Goal: Communication & Community: Answer question/provide support

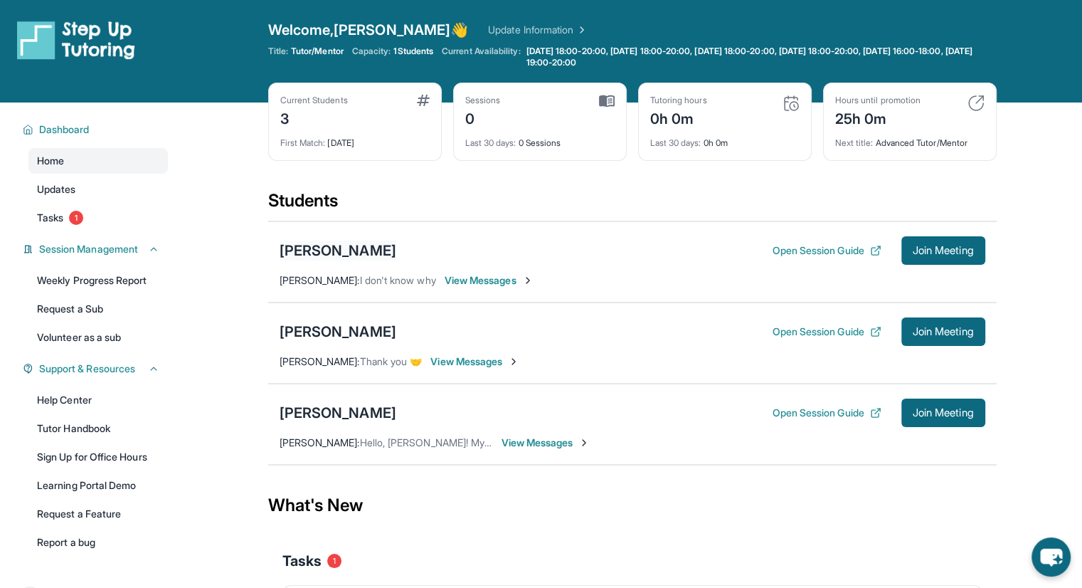
click at [356, 245] on div "[PERSON_NAME]" at bounding box center [338, 250] width 117 height 20
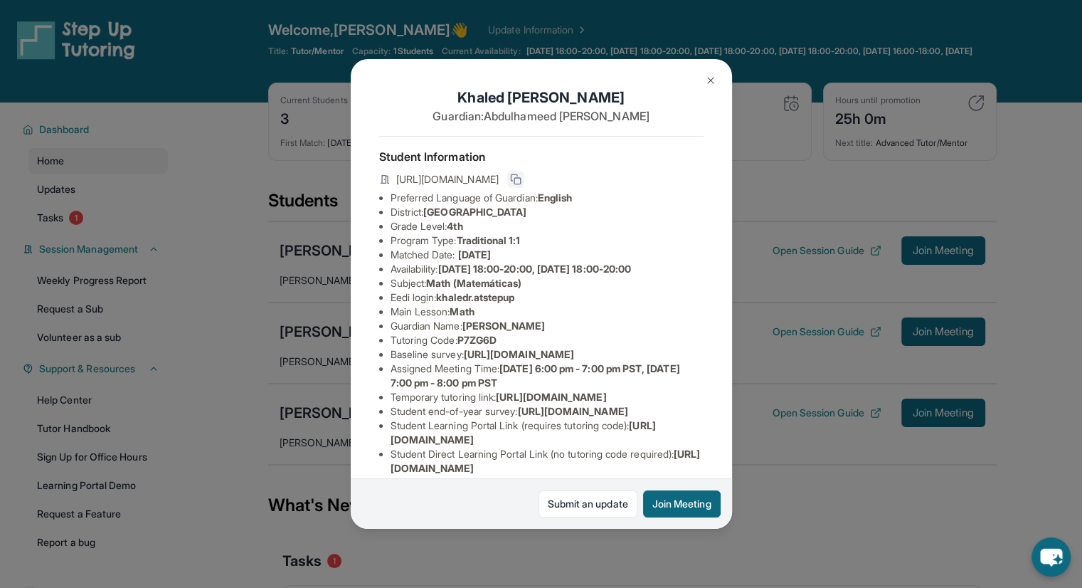
click at [521, 184] on rect at bounding box center [517, 181] width 6 height 6
click at [711, 73] on button at bounding box center [710, 80] width 28 height 28
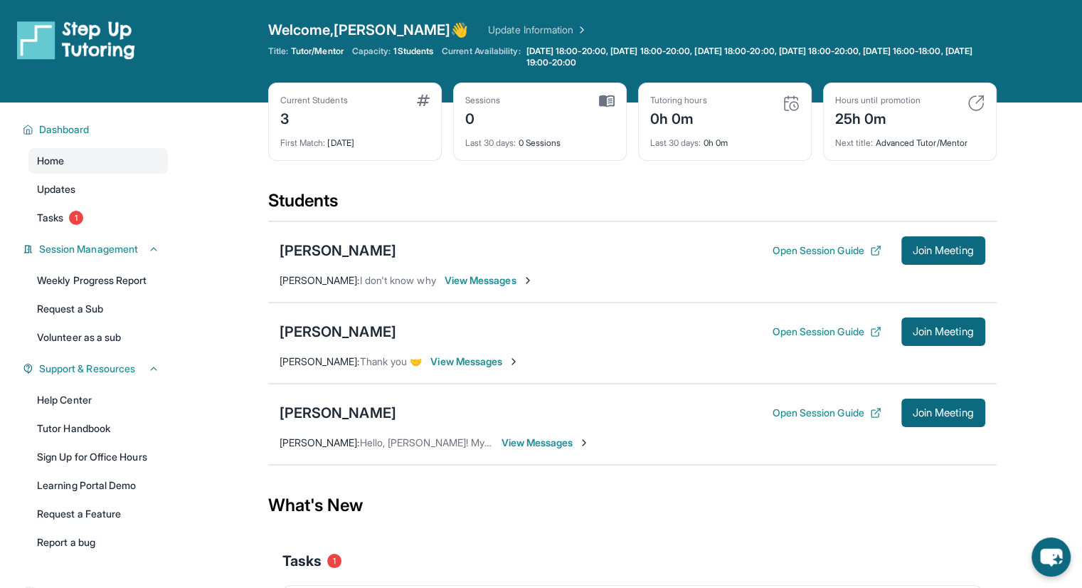
click at [497, 283] on span "View Messages" at bounding box center [489, 280] width 89 height 14
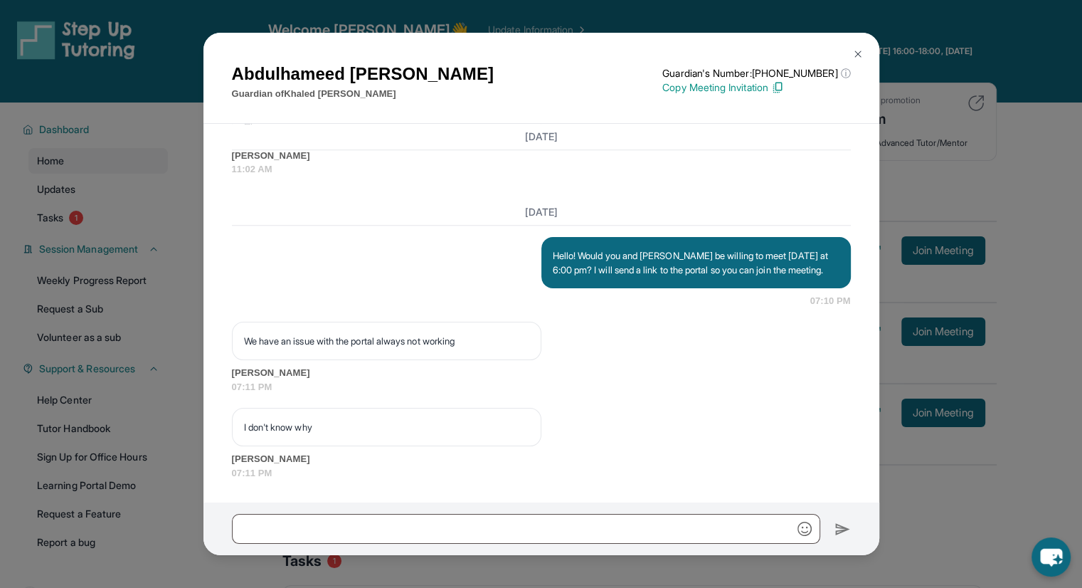
scroll to position [1282, 0]
click at [106, 162] on div "[PERSON_NAME] Guardian of [PERSON_NAME] Guardian's Number: [PHONE_NUMBER] ⓘ Thi…" at bounding box center [541, 294] width 1082 height 588
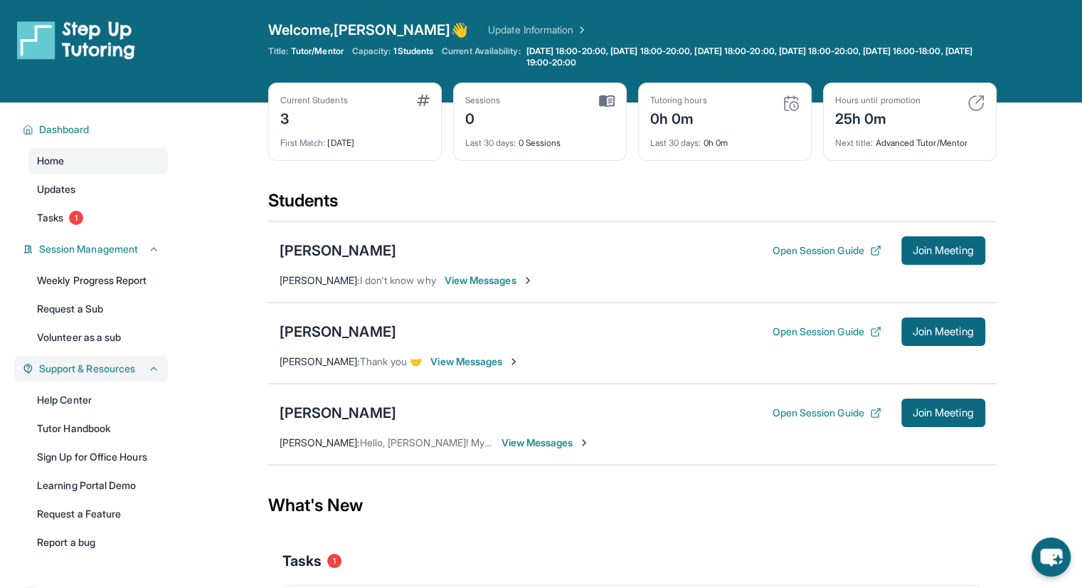
scroll to position [1, 0]
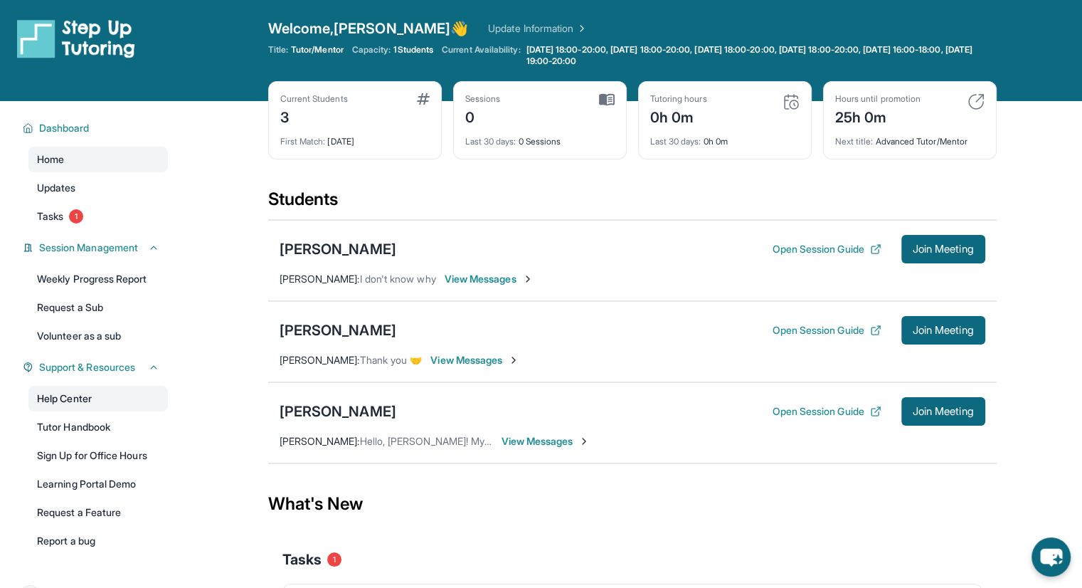
click at [137, 398] on link "Help Center" at bounding box center [97, 399] width 139 height 26
click at [531, 278] on span "View Messages" at bounding box center [489, 279] width 89 height 14
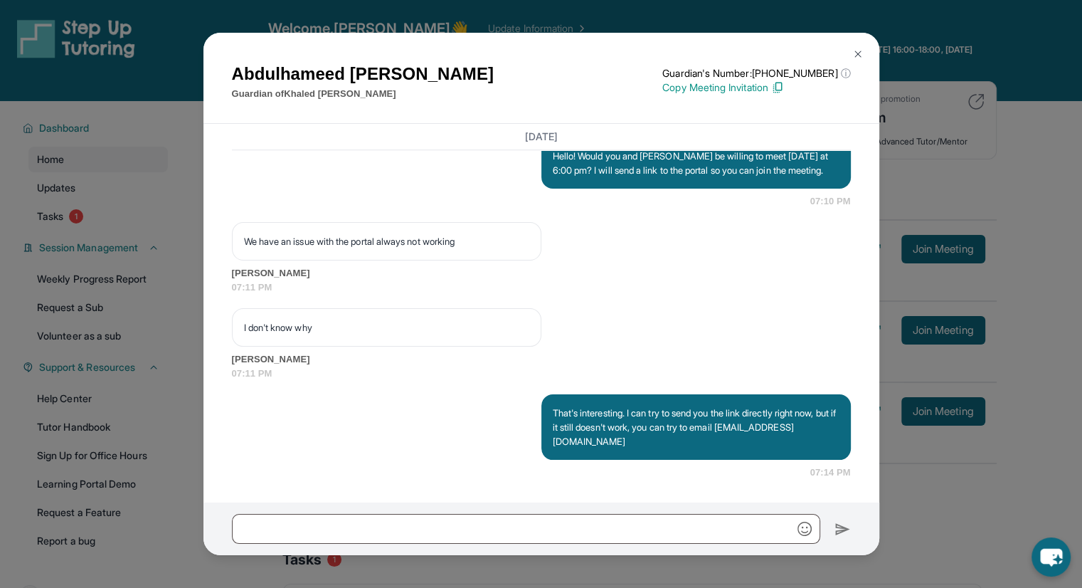
scroll to position [1381, 0]
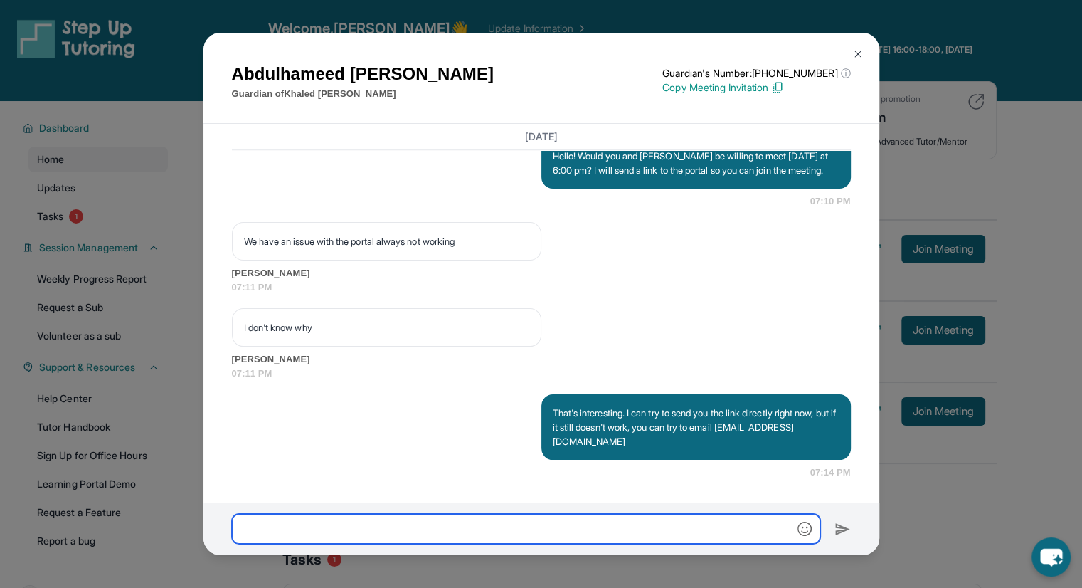
click at [580, 531] on input "text" at bounding box center [526, 529] width 588 height 30
paste input "**********"
type input "**********"
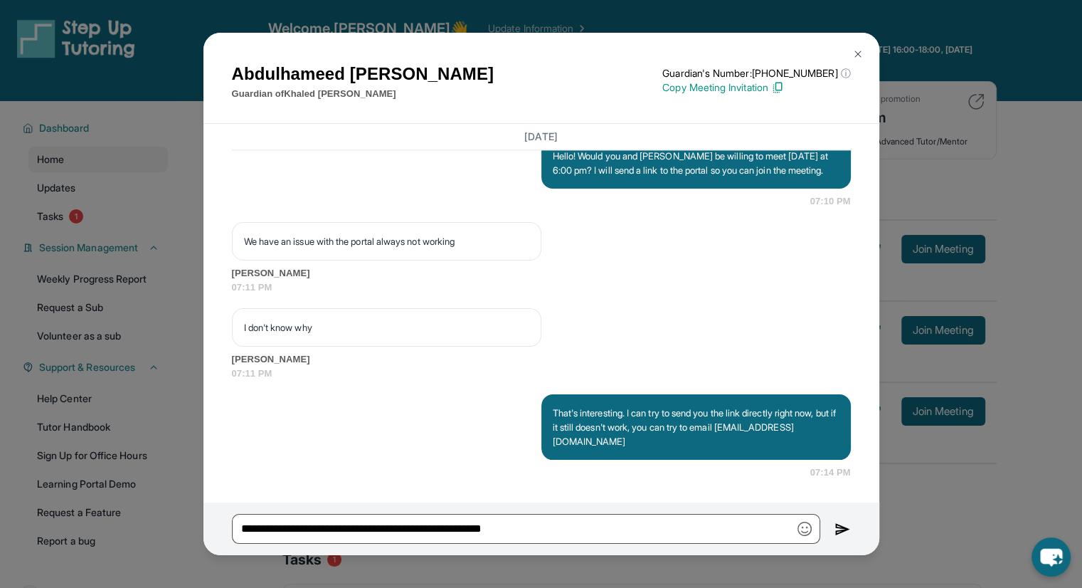
click at [839, 531] on img at bounding box center [842, 529] width 16 height 17
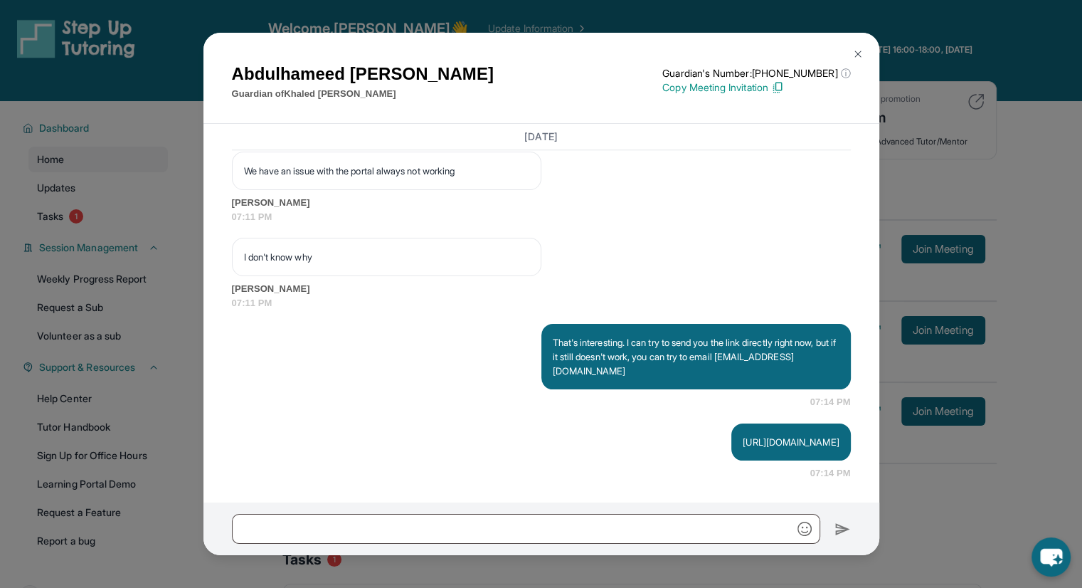
scroll to position [1452, 0]
click at [859, 54] on img at bounding box center [857, 53] width 11 height 11
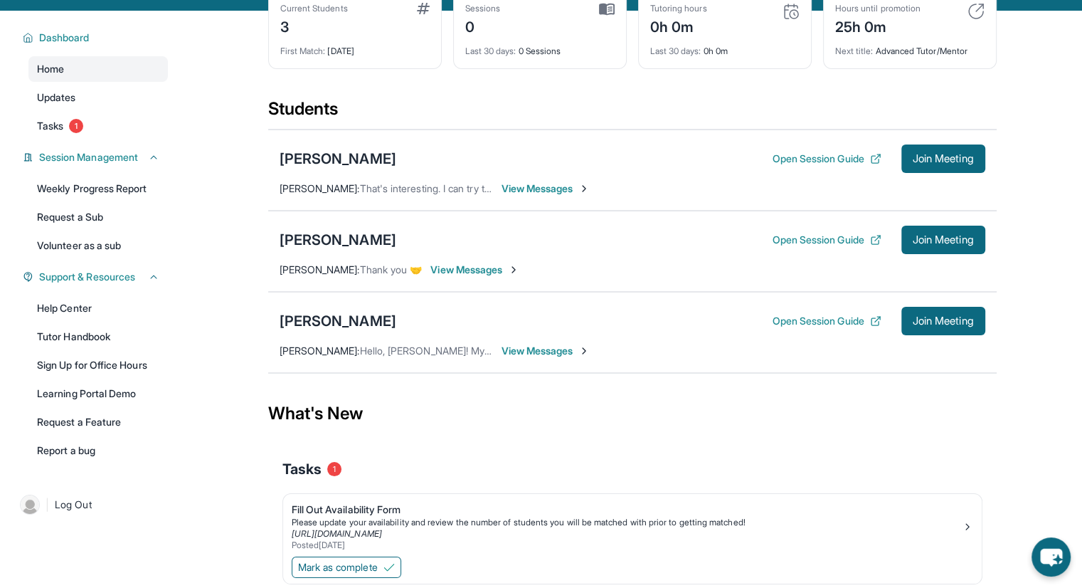
scroll to position [0, 0]
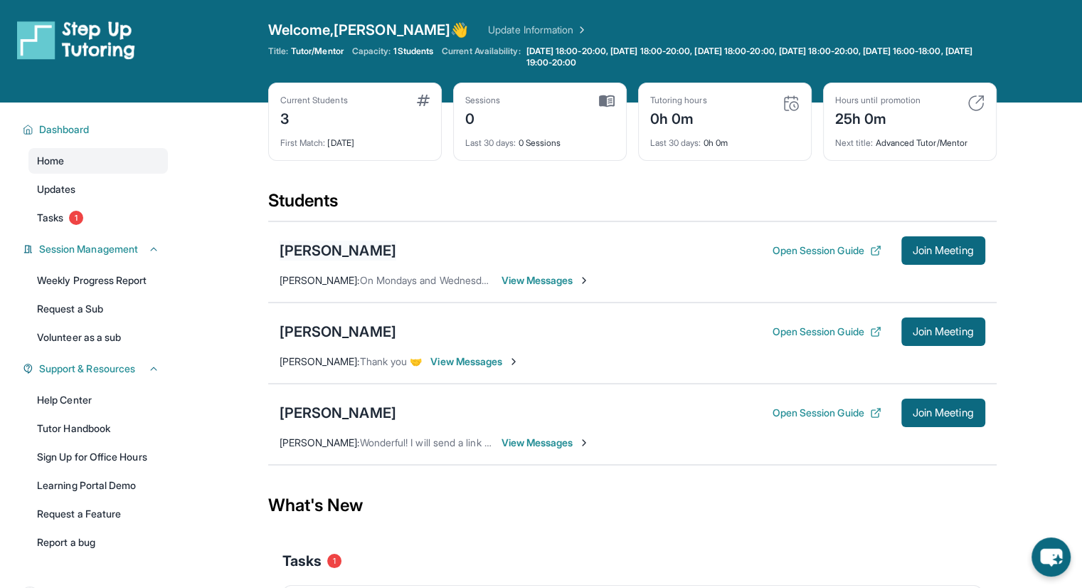
click at [327, 248] on div "[PERSON_NAME]" at bounding box center [338, 250] width 117 height 20
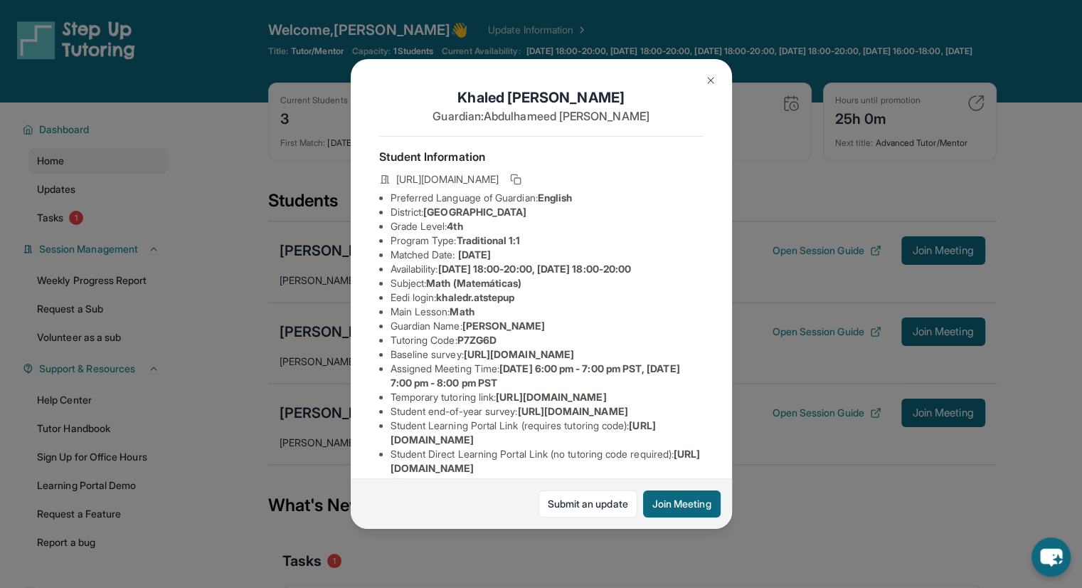
click at [711, 78] on img at bounding box center [710, 80] width 11 height 11
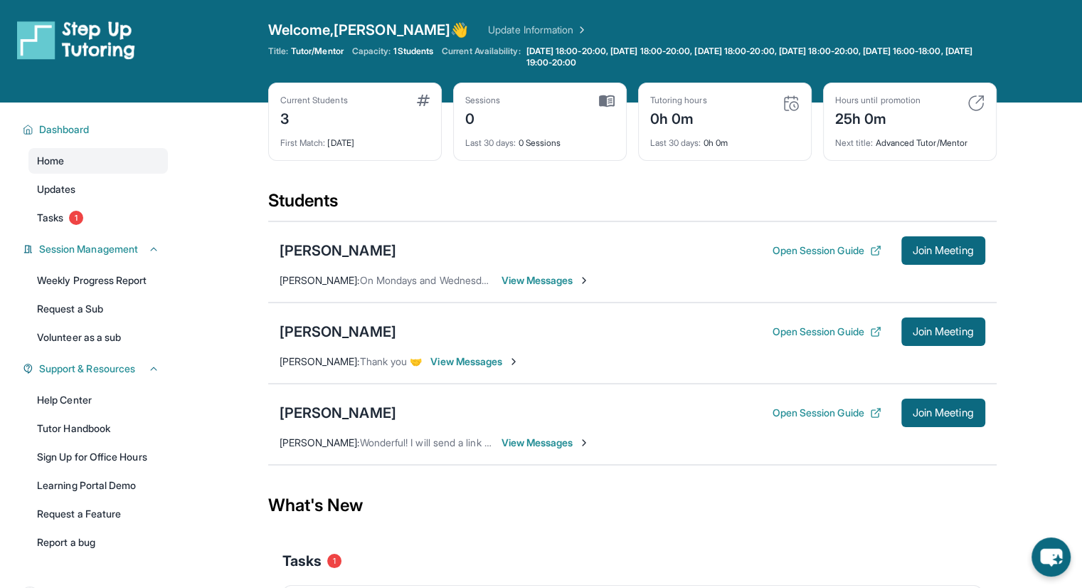
click at [521, 445] on span "View Messages" at bounding box center [546, 442] width 89 height 14
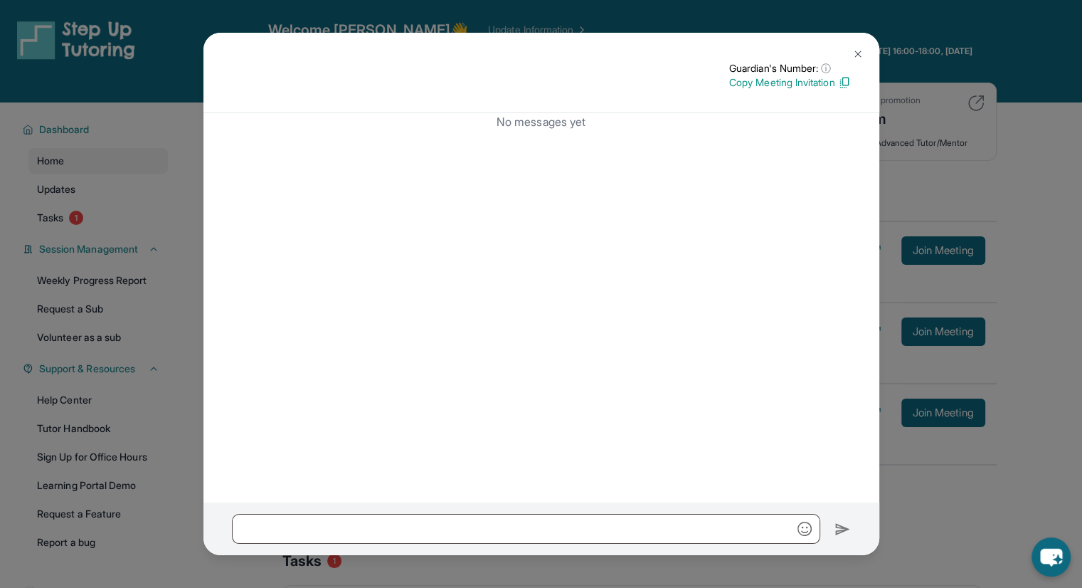
click at [861, 54] on img at bounding box center [857, 53] width 11 height 11
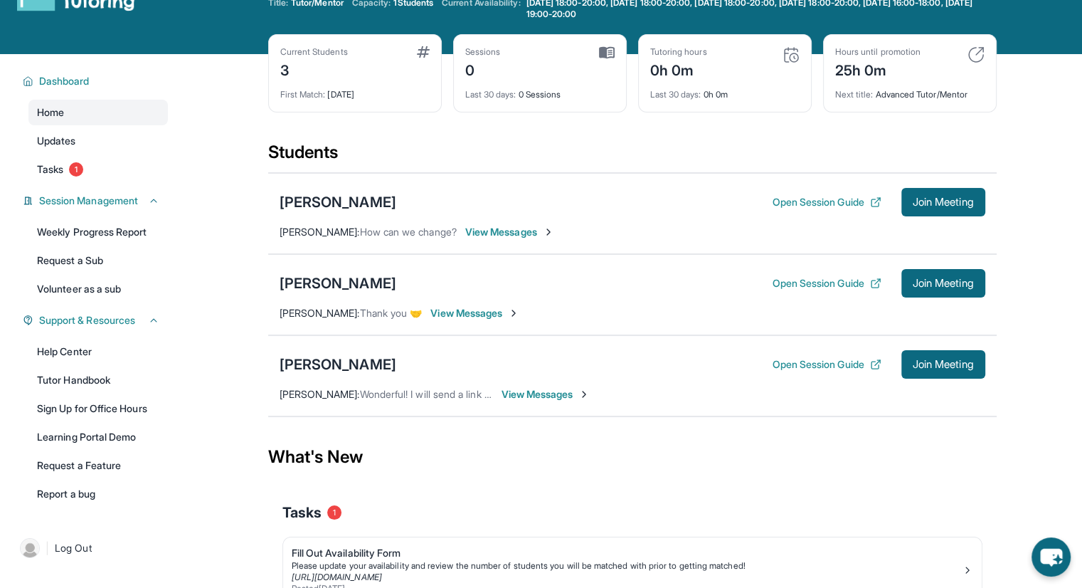
scroll to position [43, 0]
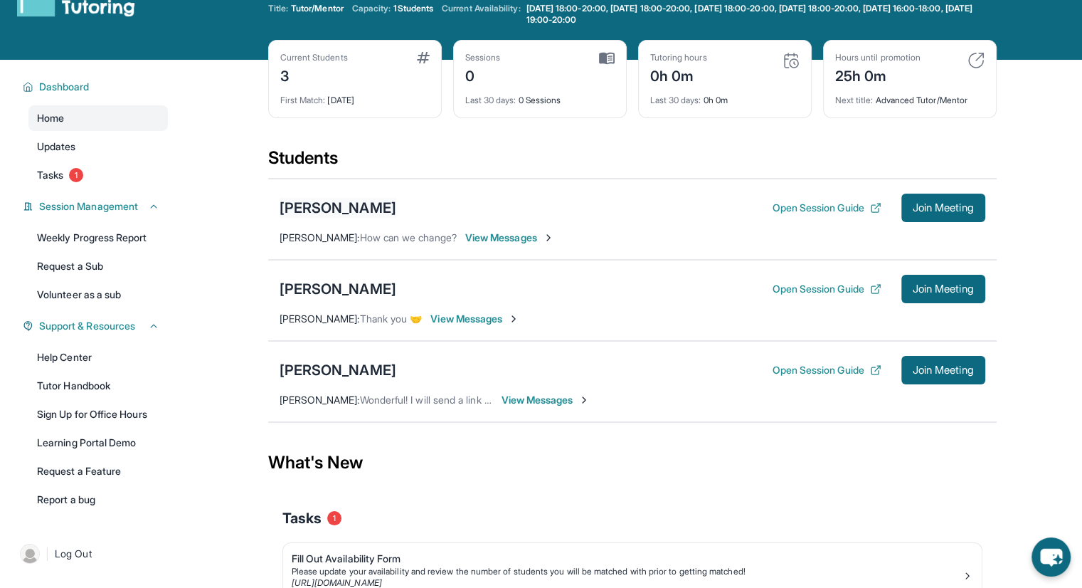
click at [330, 211] on div "[PERSON_NAME]" at bounding box center [338, 208] width 117 height 20
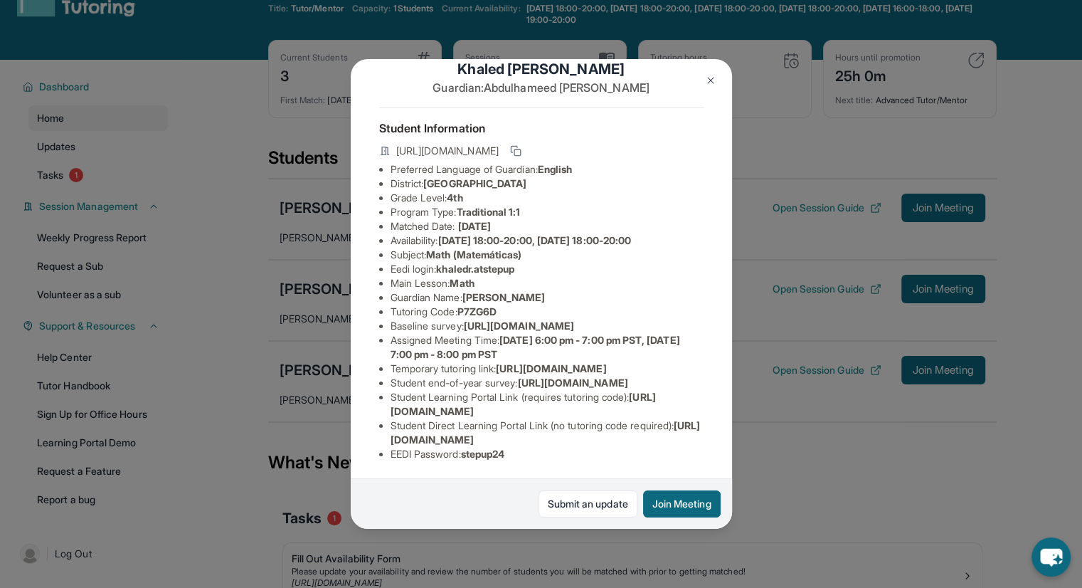
scroll to position [81, 0]
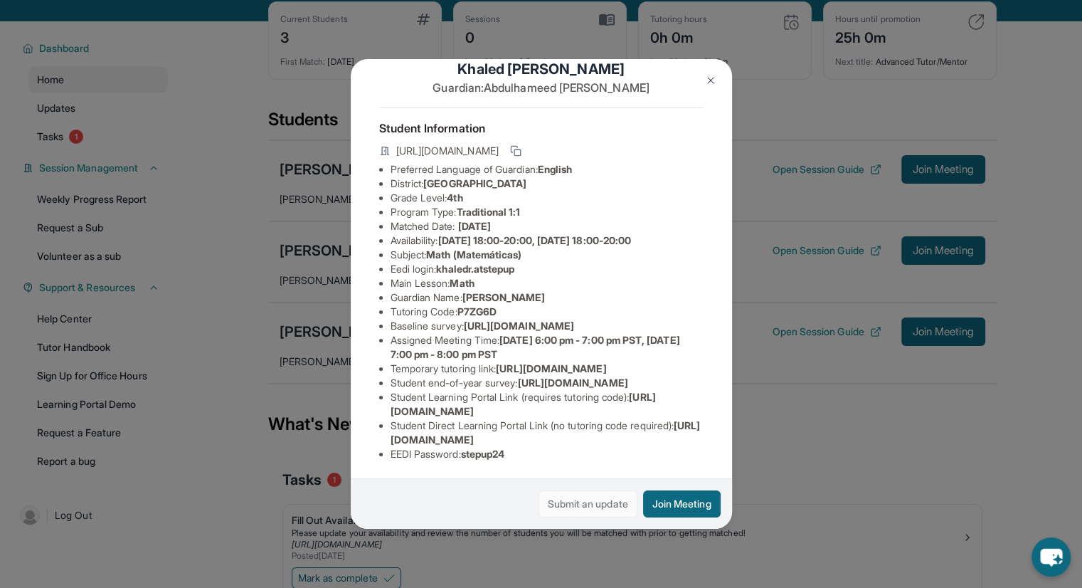
click at [590, 502] on link "Submit an update" at bounding box center [588, 503] width 99 height 27
click at [712, 72] on button at bounding box center [710, 80] width 28 height 28
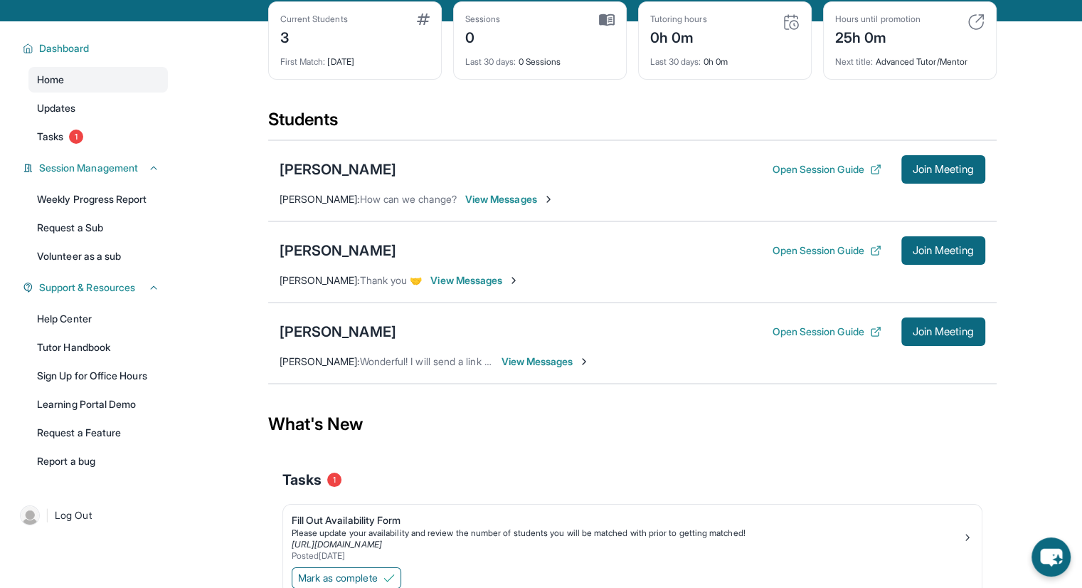
scroll to position [0, 0]
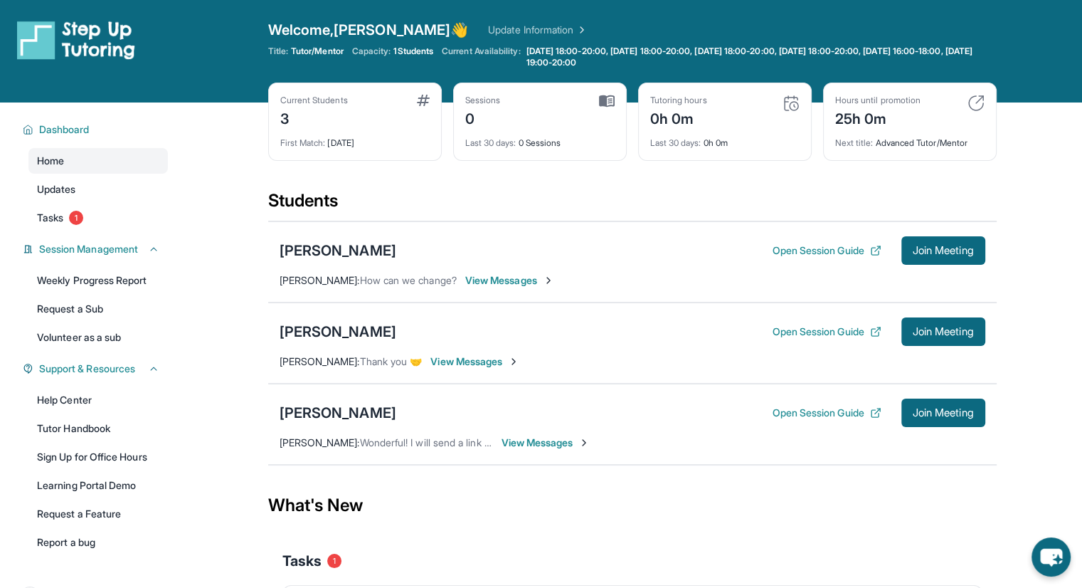
click at [488, 31] on link "Update Information" at bounding box center [538, 30] width 100 height 14
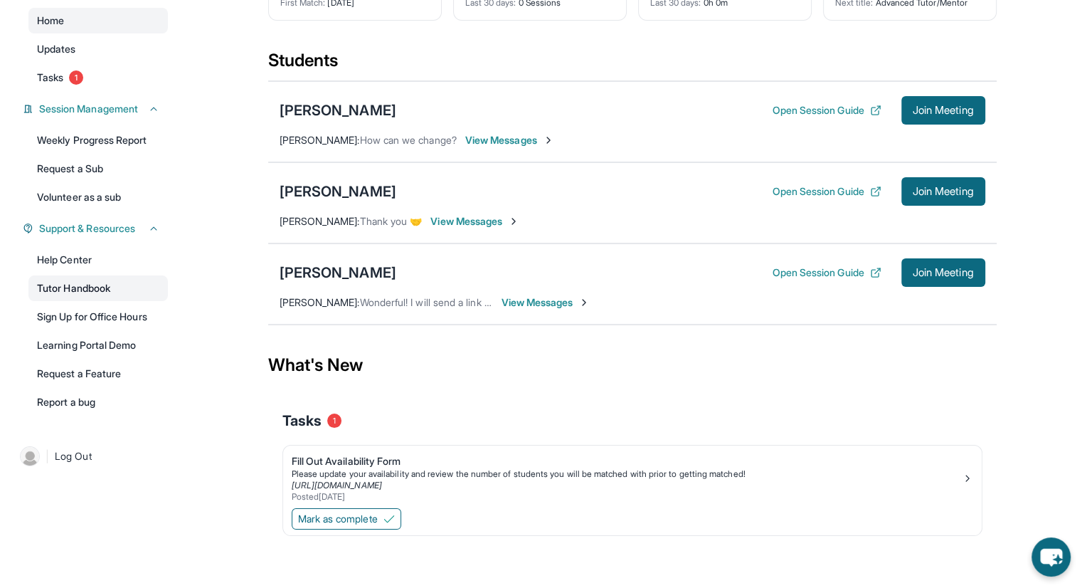
click at [90, 284] on link "Tutor Handbook" at bounding box center [97, 288] width 139 height 26
click at [87, 260] on link "Help Center" at bounding box center [97, 260] width 139 height 26
